Goal: Information Seeking & Learning: Learn about a topic

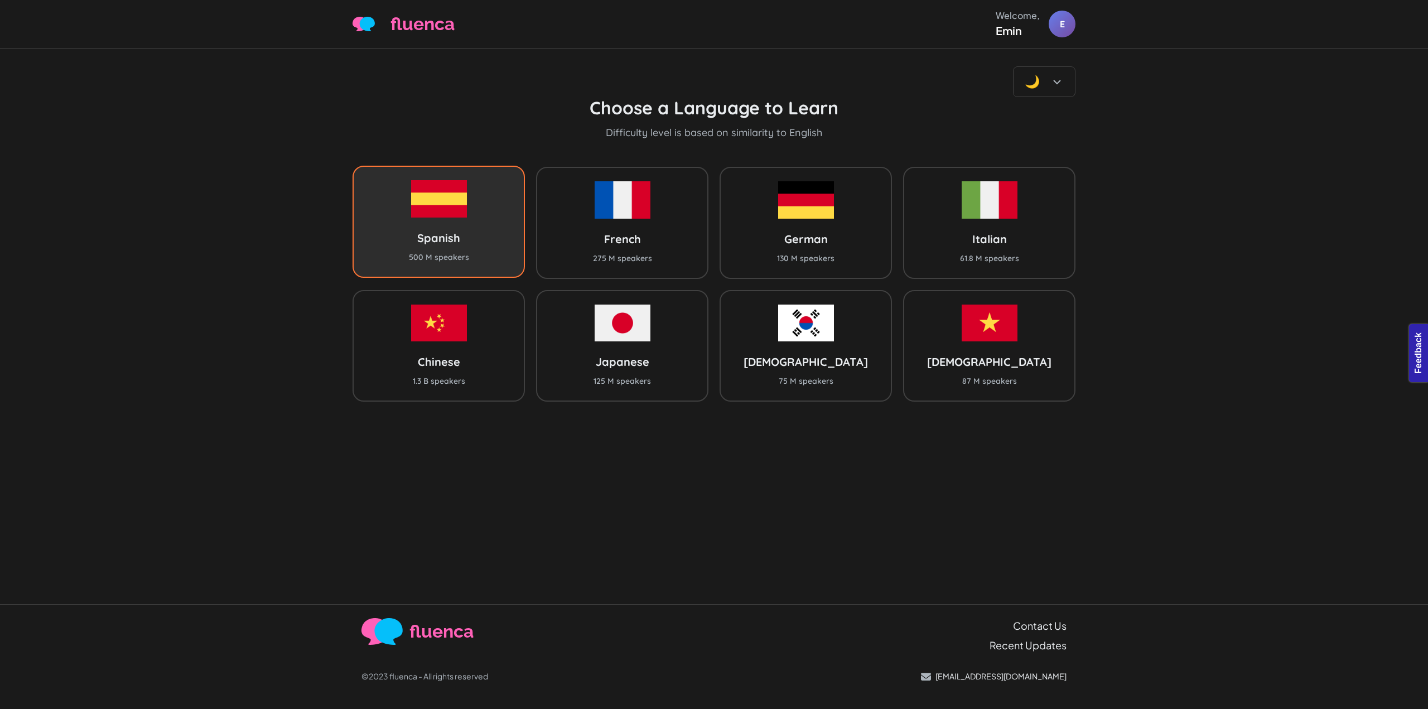
click at [459, 220] on div "Spanish 500 M speakers" at bounding box center [439, 222] width 172 height 112
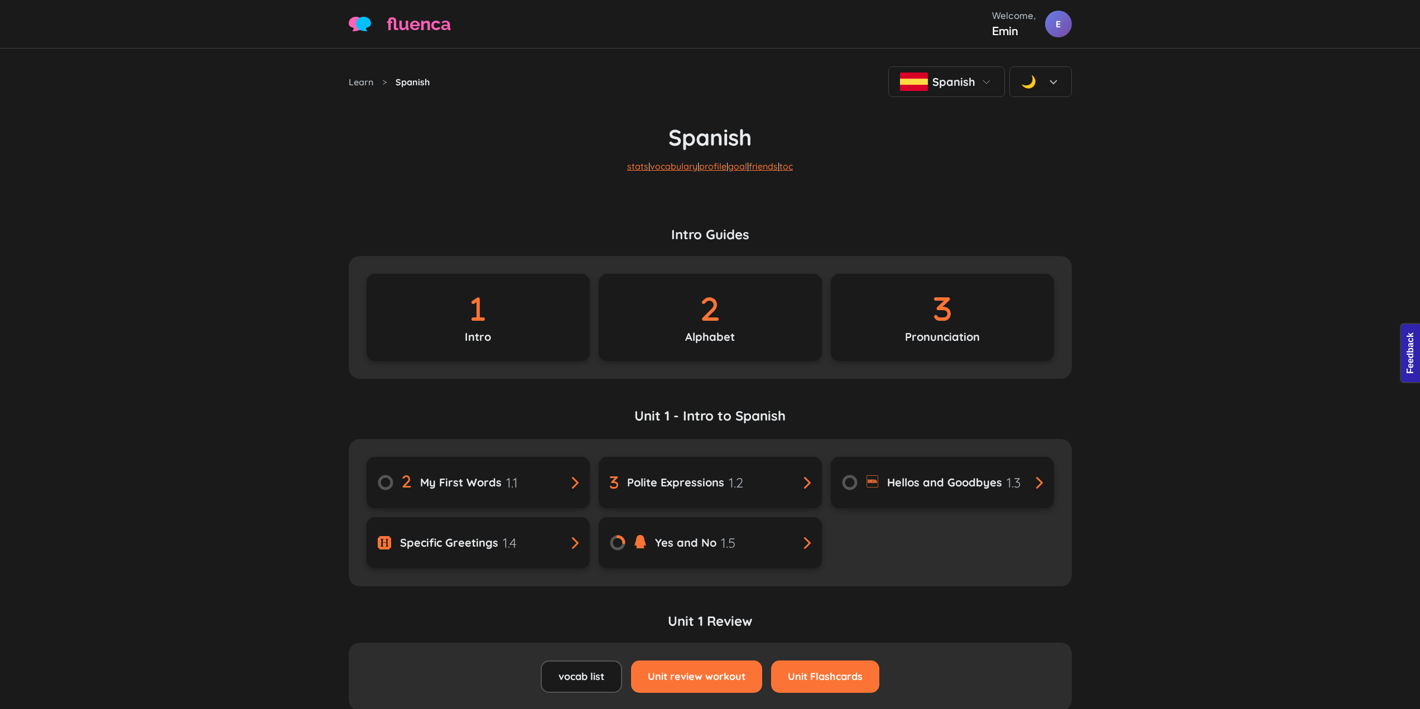
click at [930, 95] on div "Spanish" at bounding box center [946, 81] width 117 height 31
click at [835, 90] on div "Learn > Spanish Spanish Spanish English French 🌙" at bounding box center [710, 81] width 723 height 31
click at [709, 170] on link "profile" at bounding box center [712, 166] width 27 height 11
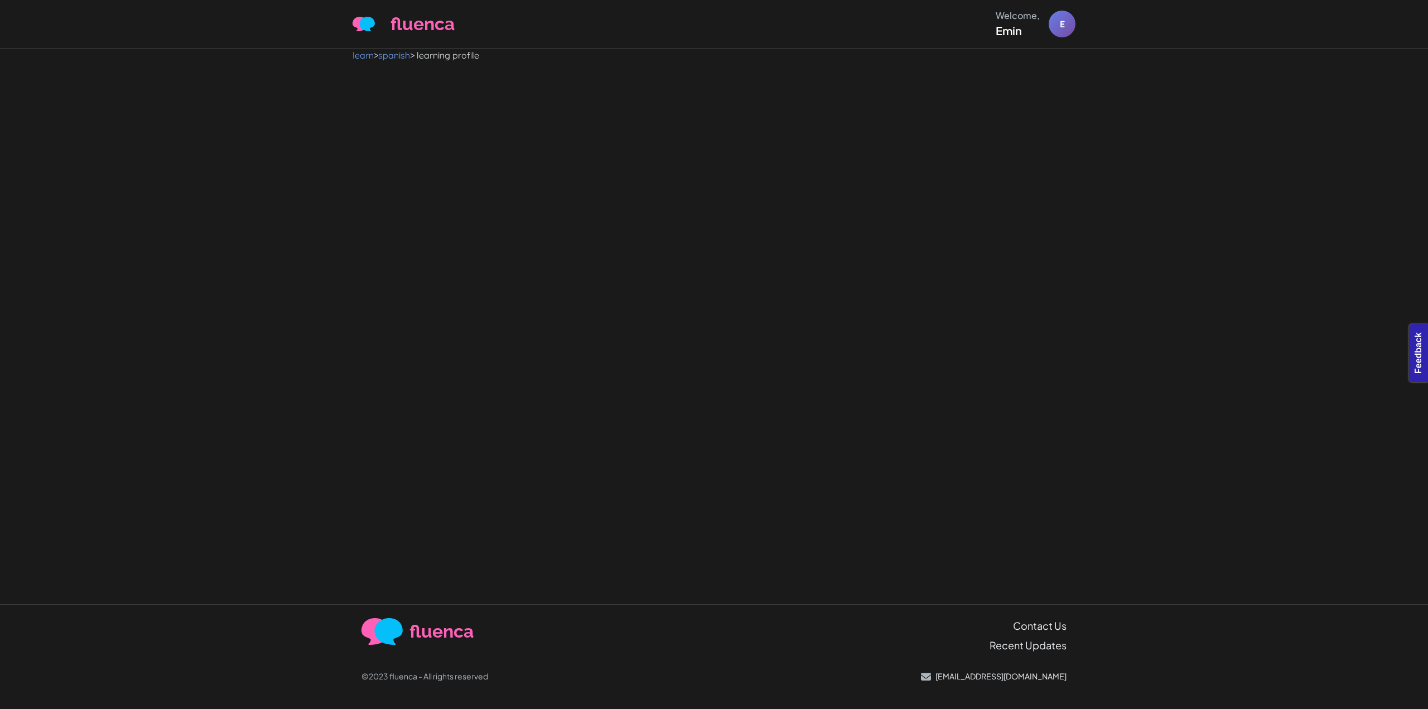
click at [574, 152] on div at bounding box center [714, 333] width 1428 height 542
